Goal: Navigation & Orientation: Find specific page/section

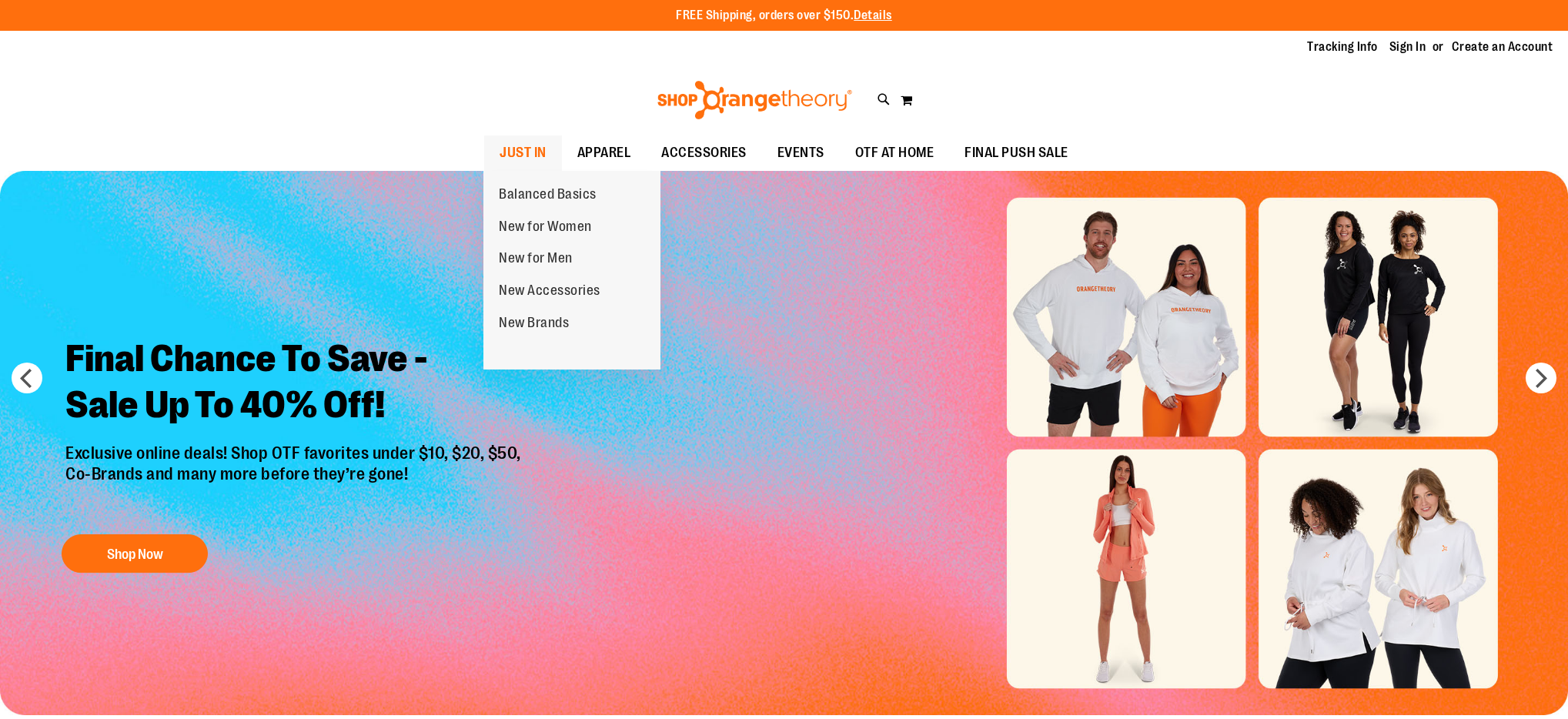
click at [513, 147] on span "JUST IN" at bounding box center [523, 153] width 47 height 35
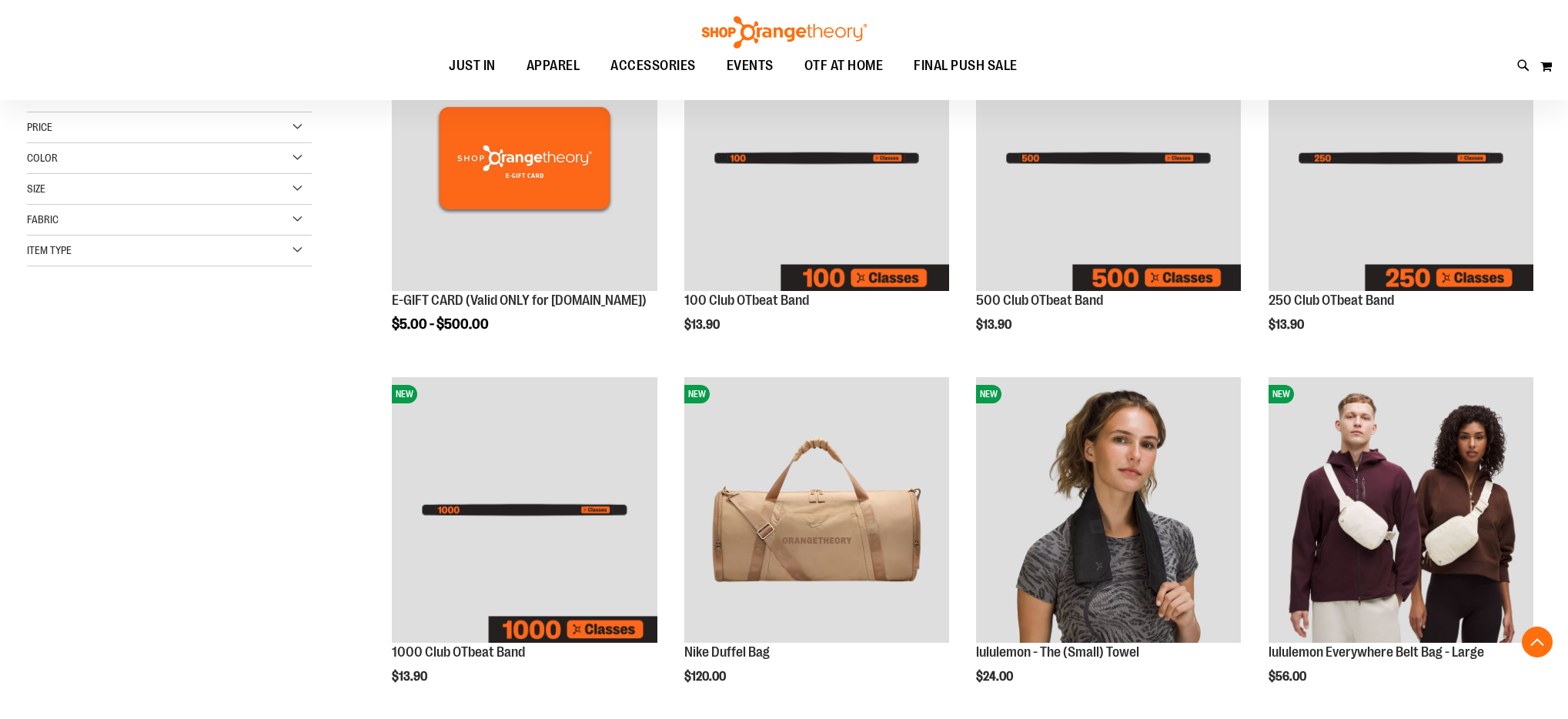
scroll to position [293, 0]
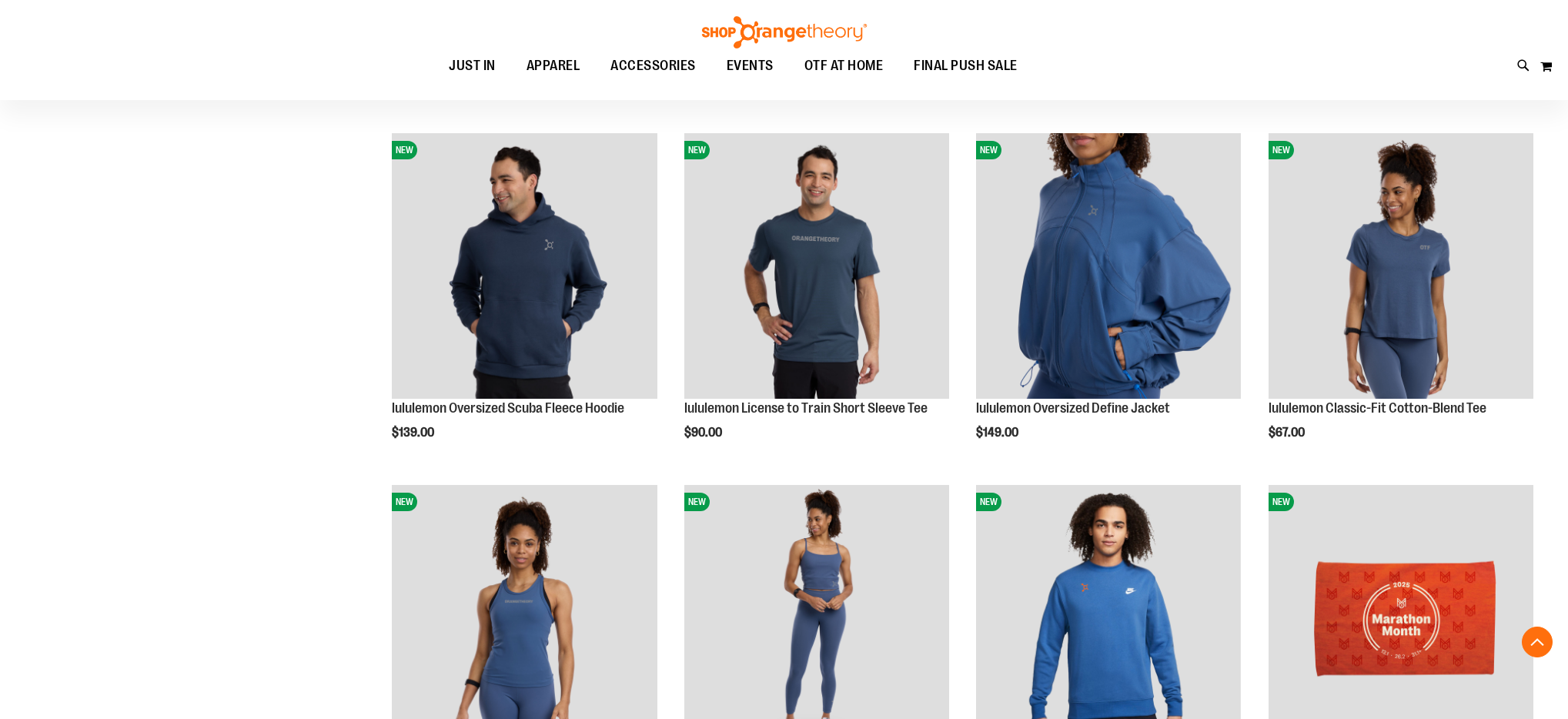
scroll to position [1588, 0]
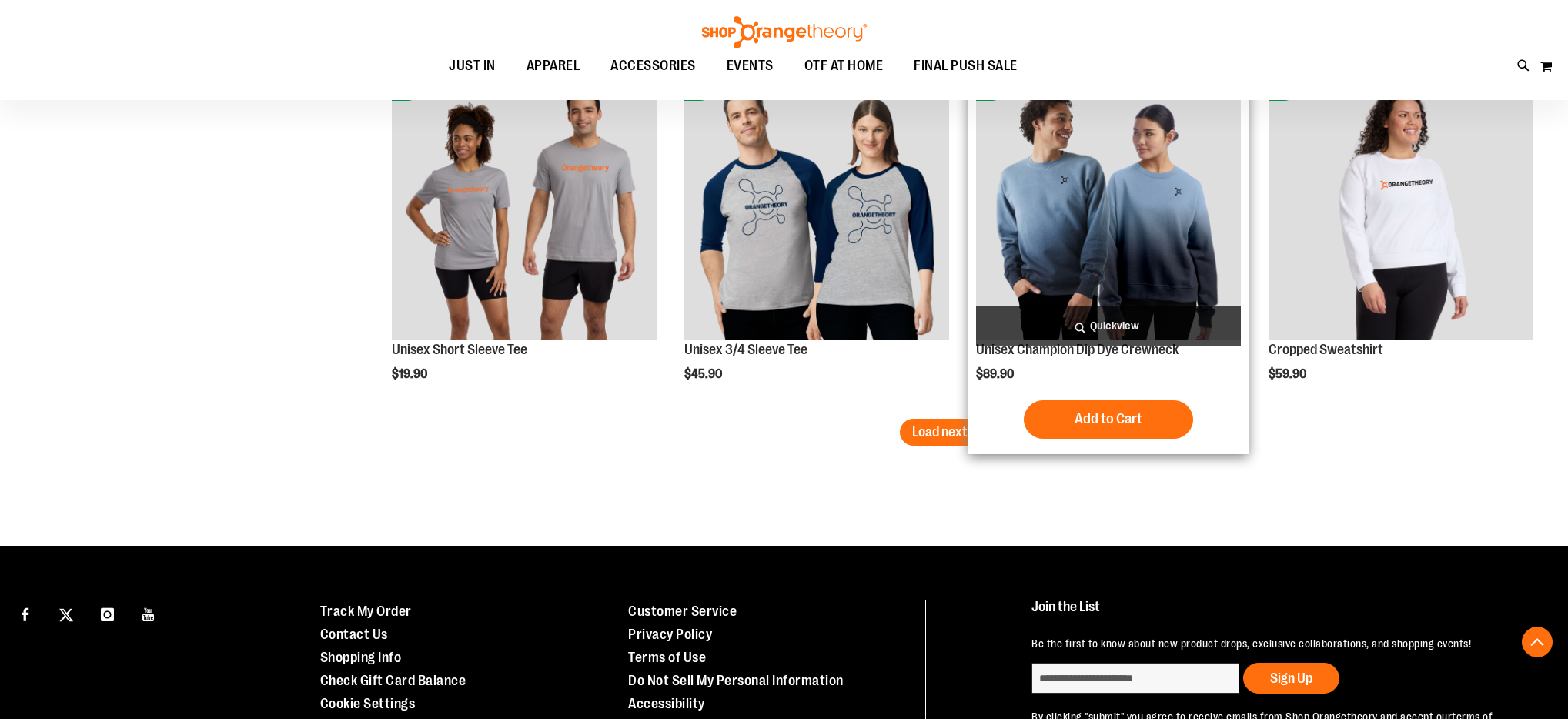
scroll to position [3030, 0]
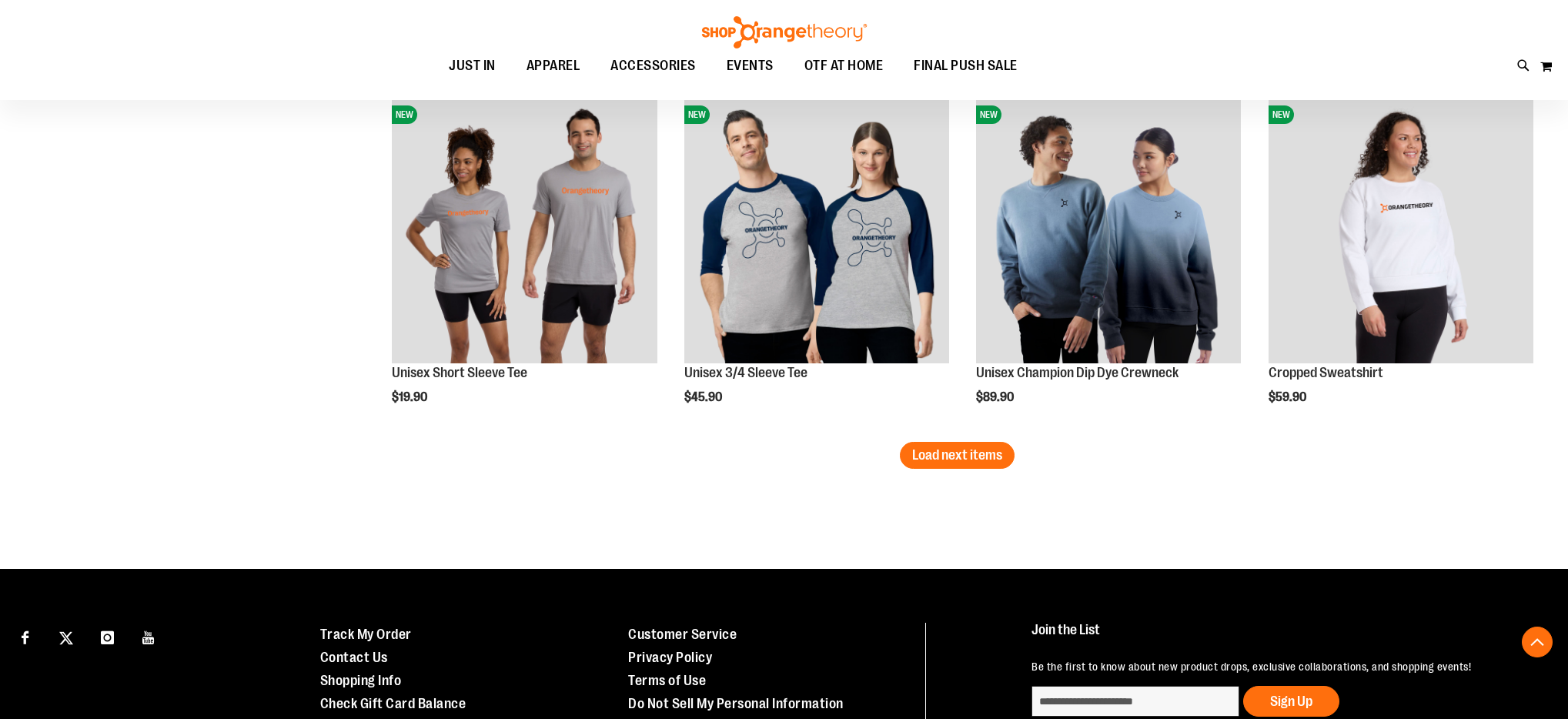
drag, startPoint x: 939, startPoint y: 461, endPoint x: 948, endPoint y: 458, distance: 9.5
click at [939, 461] on span "Load next items" at bounding box center [957, 454] width 90 height 15
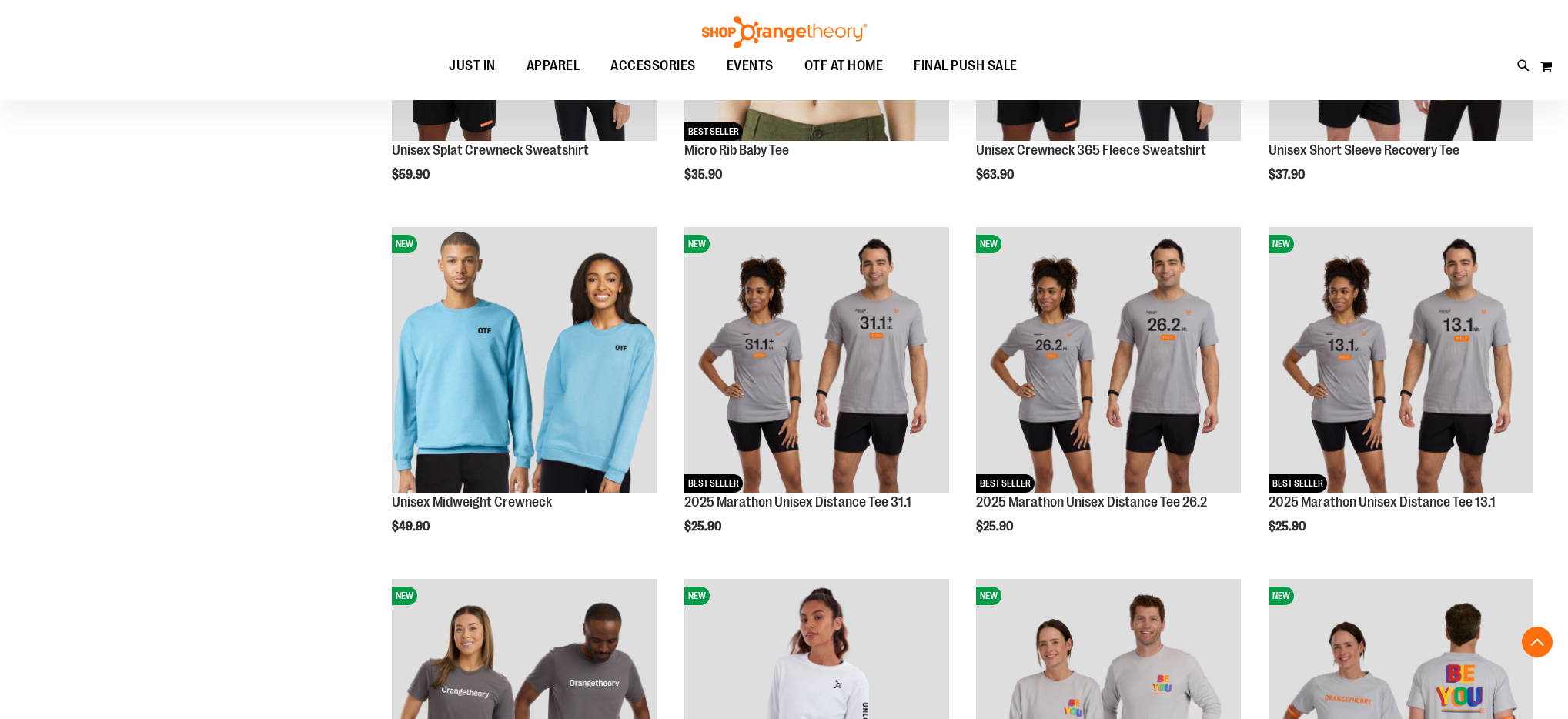
scroll to position [3607, 0]
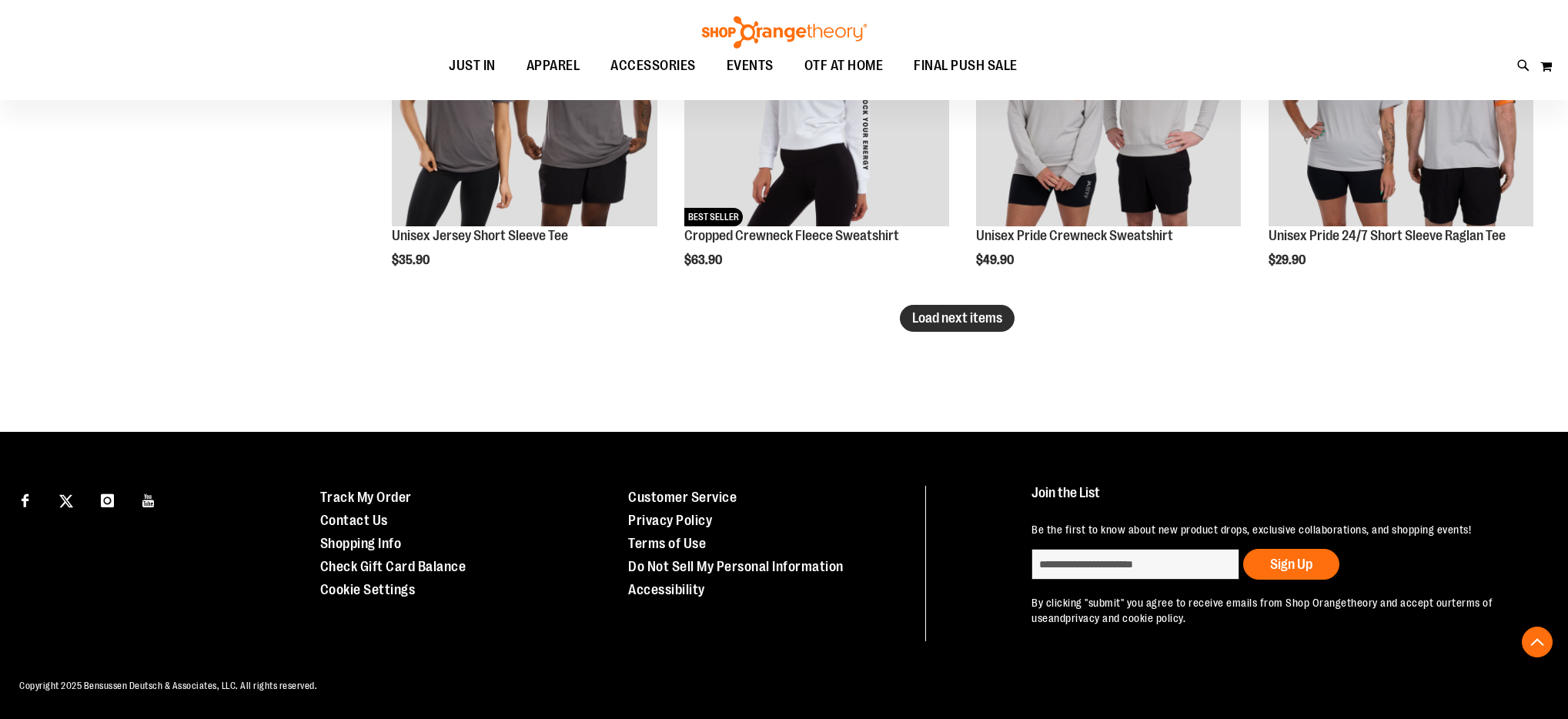
click at [972, 316] on span "Load next items" at bounding box center [957, 317] width 90 height 15
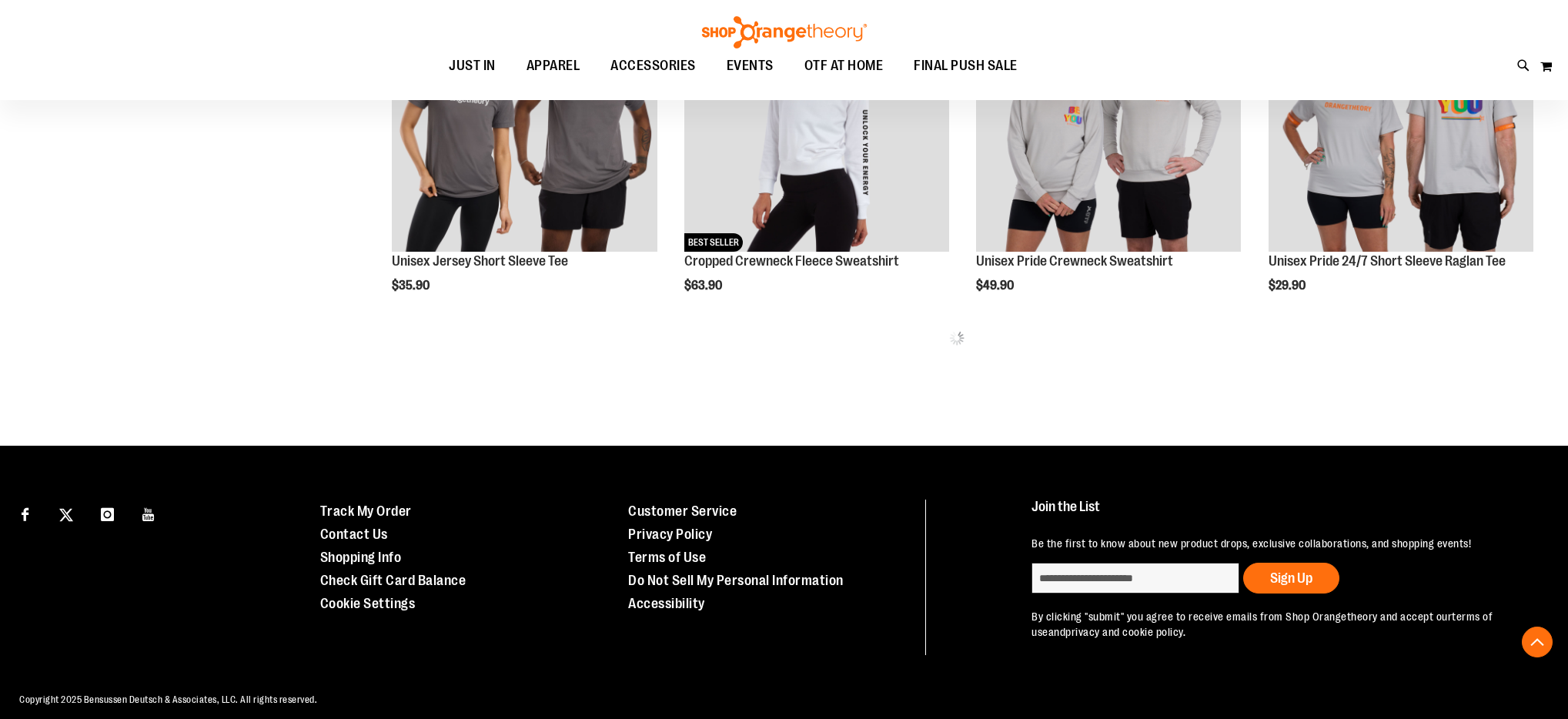
scroll to position [4197, 0]
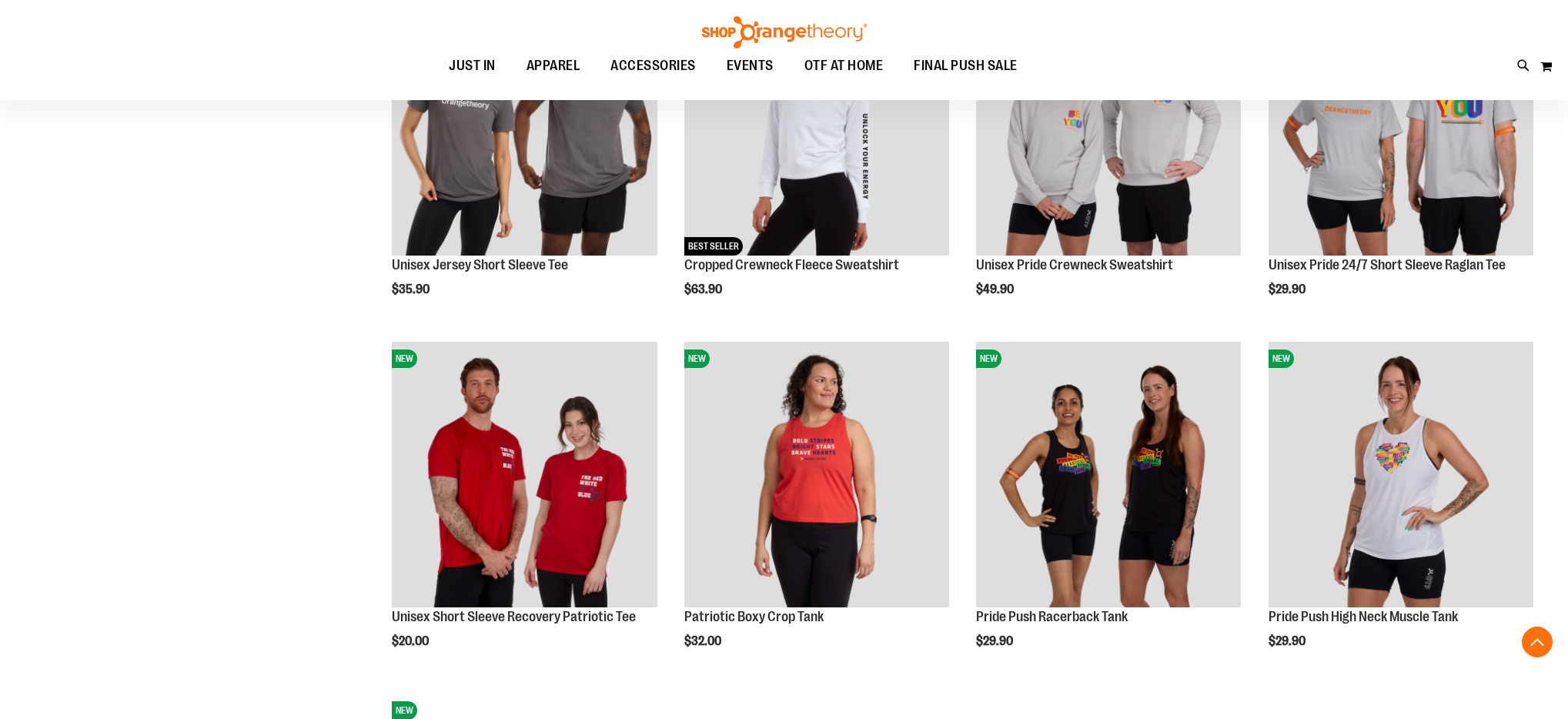
scroll to position [4214, 0]
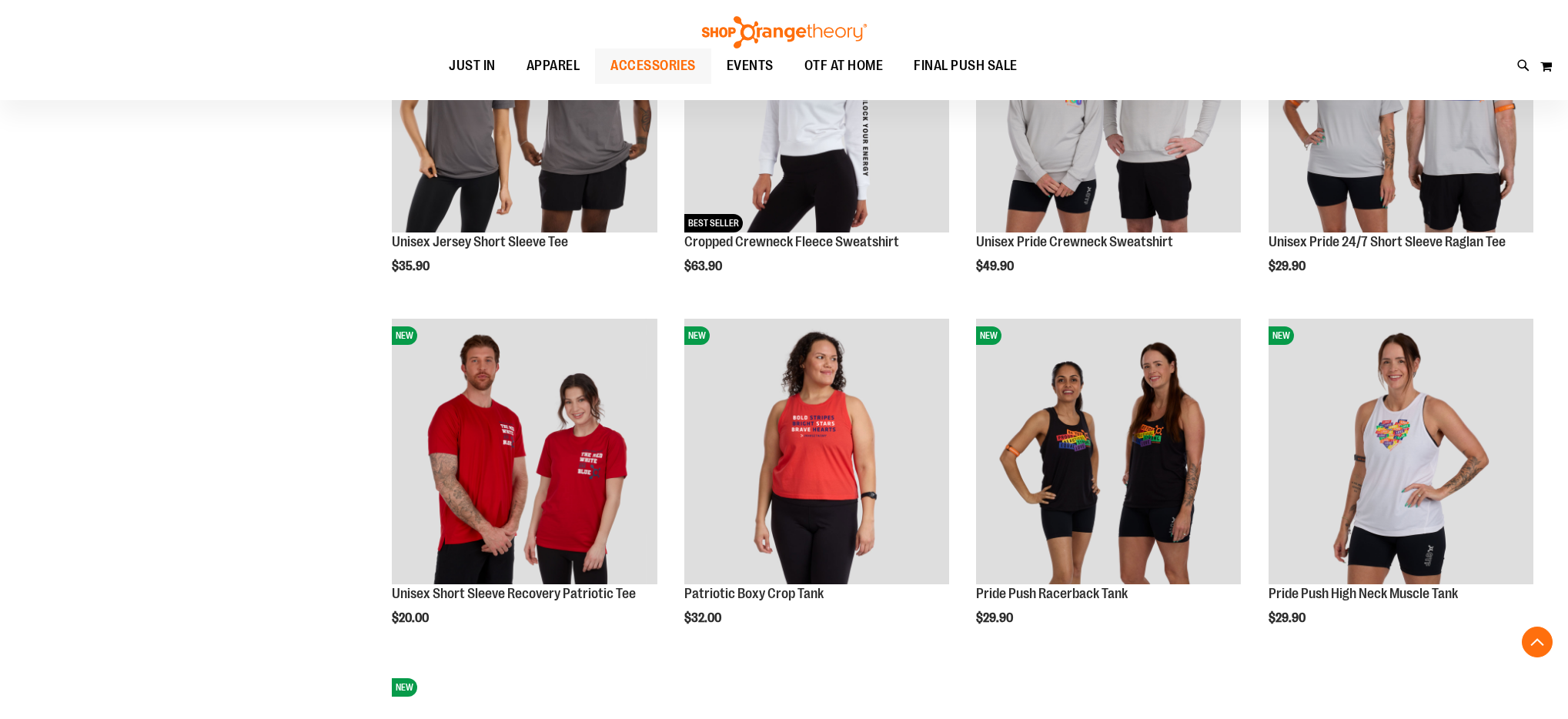
scroll to position [4218, 0]
